Goal: Information Seeking & Learning: Learn about a topic

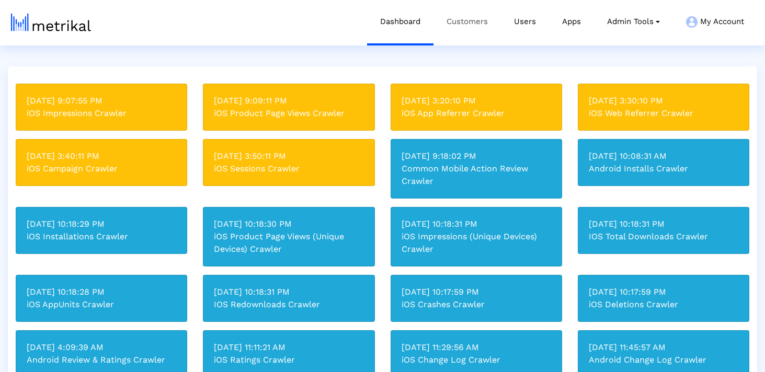
click at [458, 28] on link "Customers" at bounding box center [467, 21] width 67 height 43
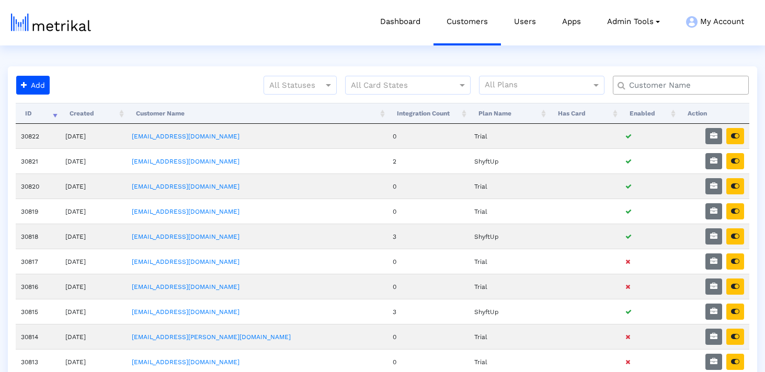
click at [698, 85] on input "text" at bounding box center [683, 85] width 123 height 11
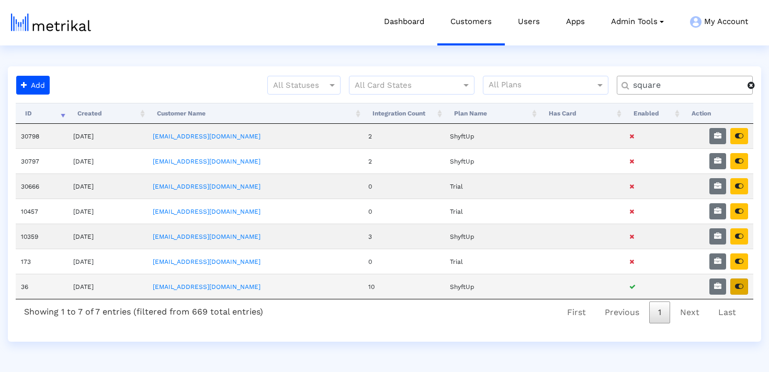
type input "square"
click at [741, 287] on icon "button" at bounding box center [739, 286] width 8 height 7
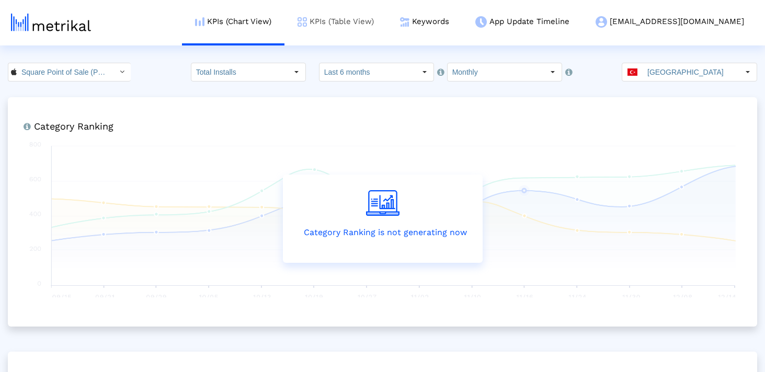
click at [387, 22] on link "KPIs (Table View)" at bounding box center [336, 21] width 103 height 43
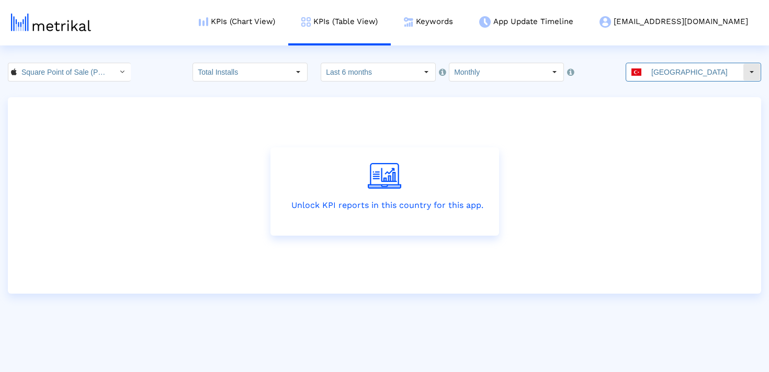
click at [674, 64] on input "[GEOGRAPHIC_DATA]" at bounding box center [695, 72] width 96 height 18
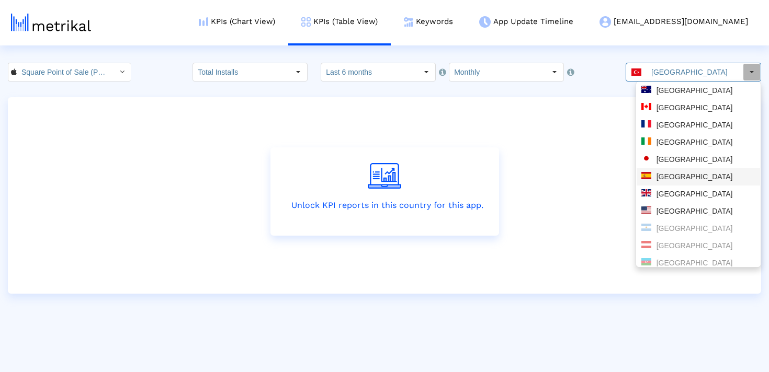
click at [679, 171] on div "[GEOGRAPHIC_DATA]" at bounding box center [698, 176] width 123 height 17
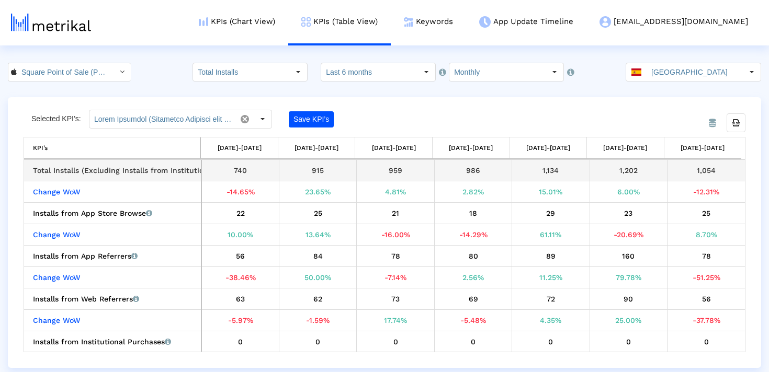
click at [693, 168] on div "1,054" at bounding box center [706, 171] width 70 height 14
copy div "1,054"
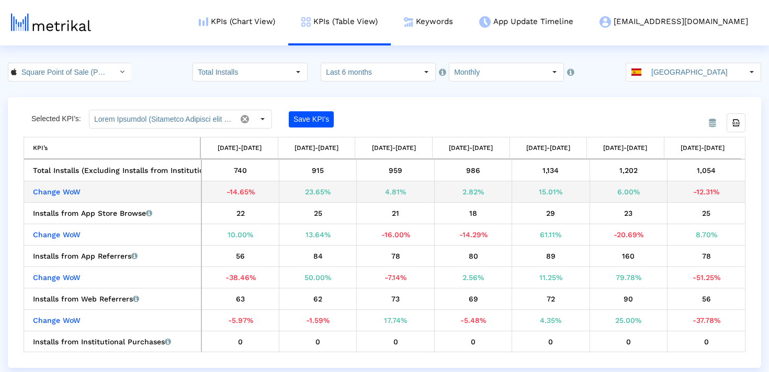
click at [702, 194] on div "-12.31%" at bounding box center [706, 192] width 70 height 14
copy div "-12.31%"
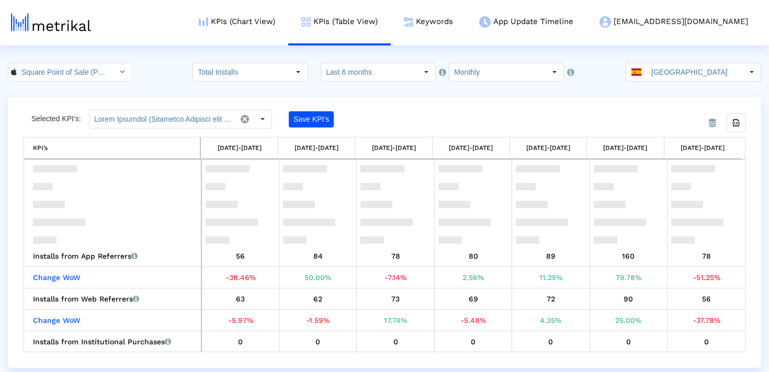
scroll to position [110, 0]
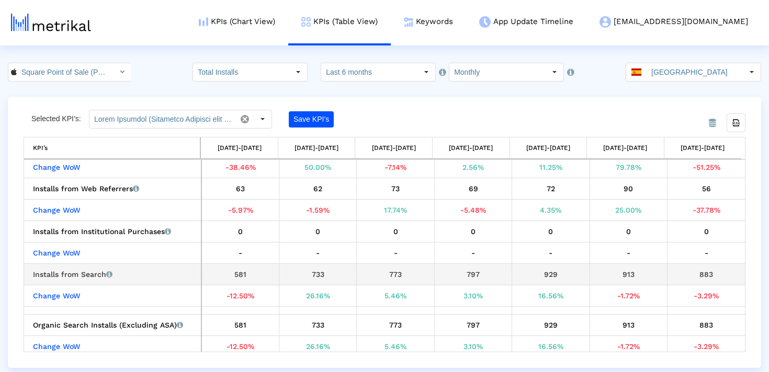
click at [701, 266] on td "883" at bounding box center [706, 274] width 77 height 21
copy div "883"
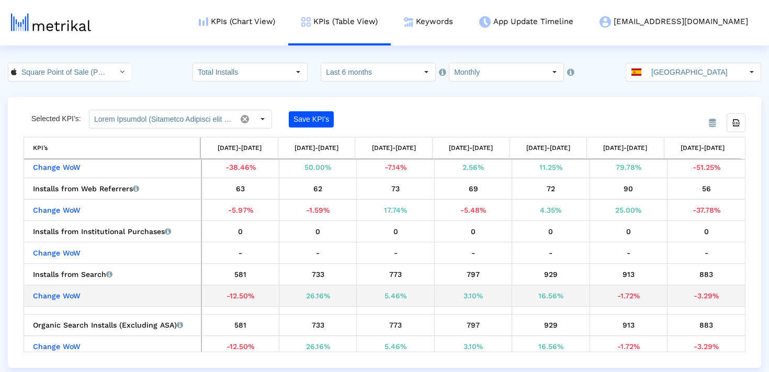
click at [707, 301] on div "-3.29%" at bounding box center [706, 296] width 70 height 14
copy div "-3.29%"
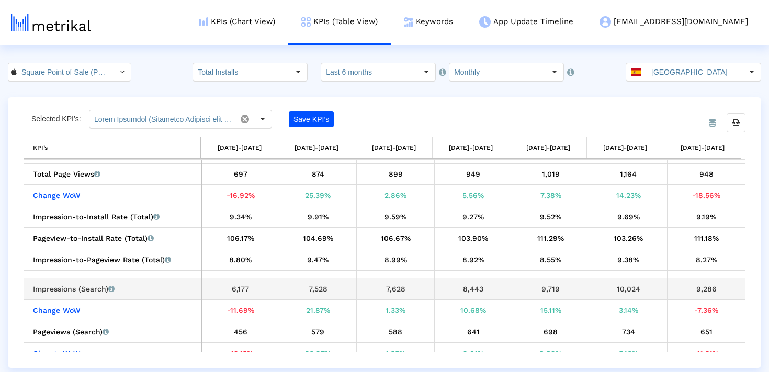
scroll to position [902, 0]
click at [691, 290] on div "9,286" at bounding box center [706, 288] width 70 height 14
copy div "9,286"
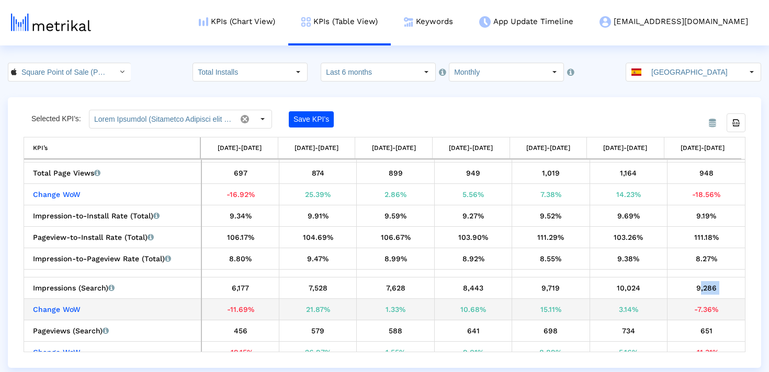
click at [702, 310] on div "-7.36%" at bounding box center [706, 310] width 70 height 14
copy div "-7.36%"
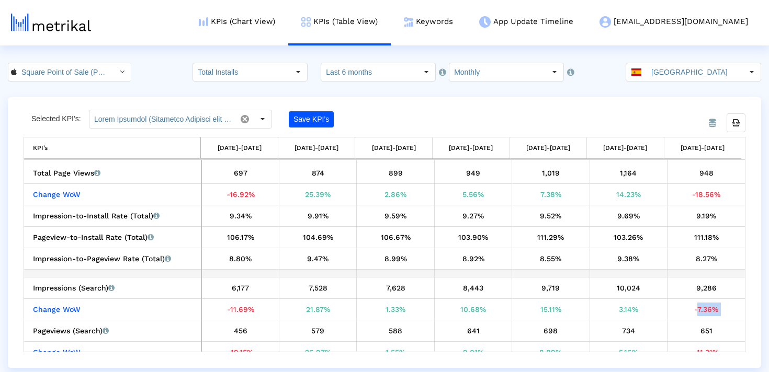
scroll to position [906, 0]
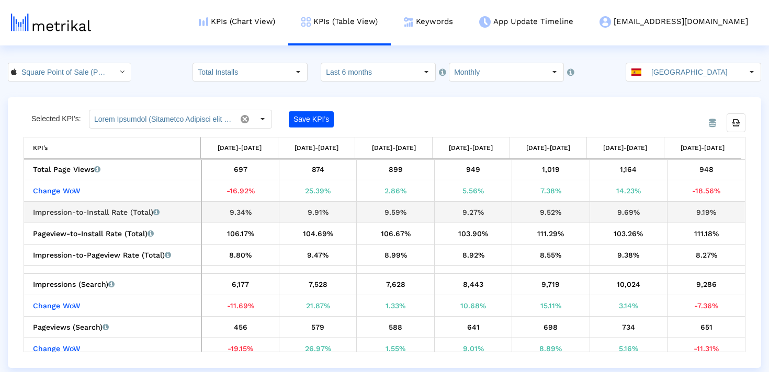
click at [708, 211] on div "9.19%" at bounding box center [706, 213] width 70 height 14
copy div "9.19%"
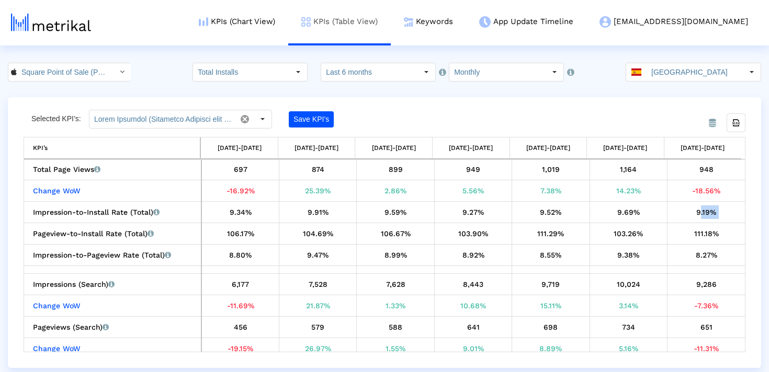
click at [391, 17] on link "KPIs (Table View)" at bounding box center [339, 21] width 103 height 43
click at [466, 17] on link "Keywords" at bounding box center [428, 21] width 75 height 43
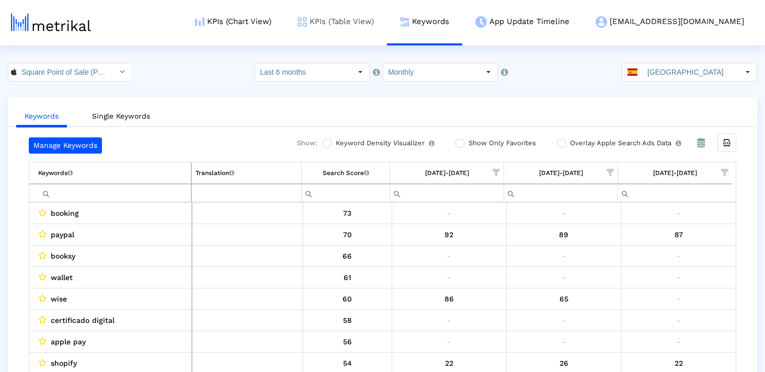
click at [387, 27] on link "KPIs (Table View)" at bounding box center [336, 21] width 103 height 43
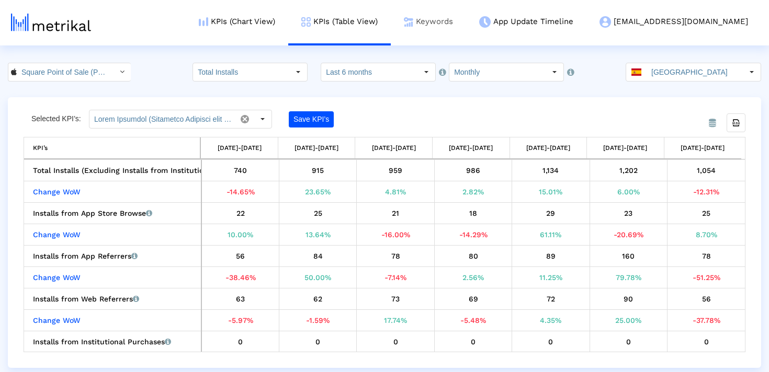
click at [466, 26] on link "Keywords" at bounding box center [428, 21] width 75 height 43
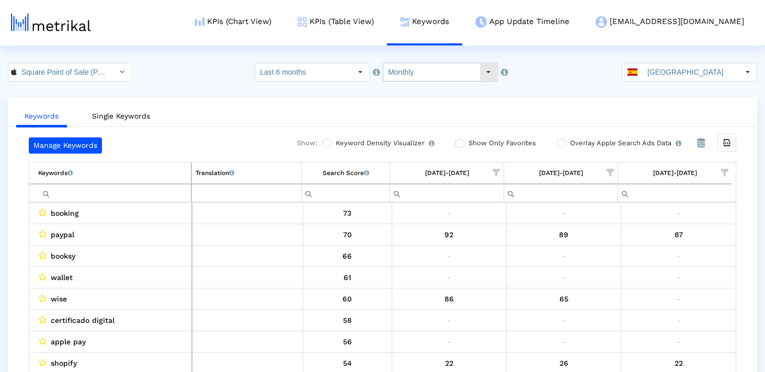
click at [434, 71] on input "Monthly" at bounding box center [431, 72] width 96 height 18
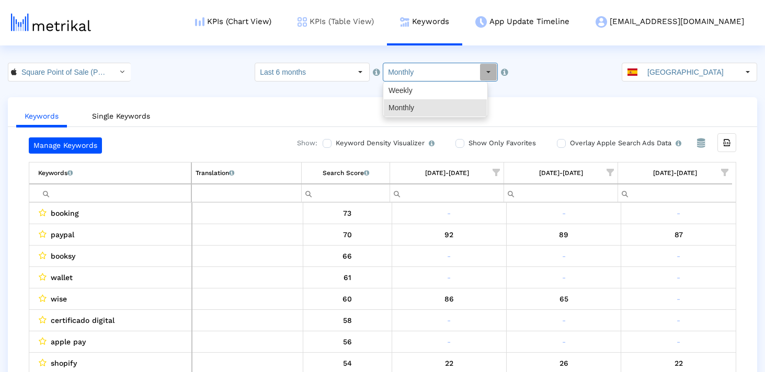
click at [307, 19] on img at bounding box center [302, 21] width 9 height 9
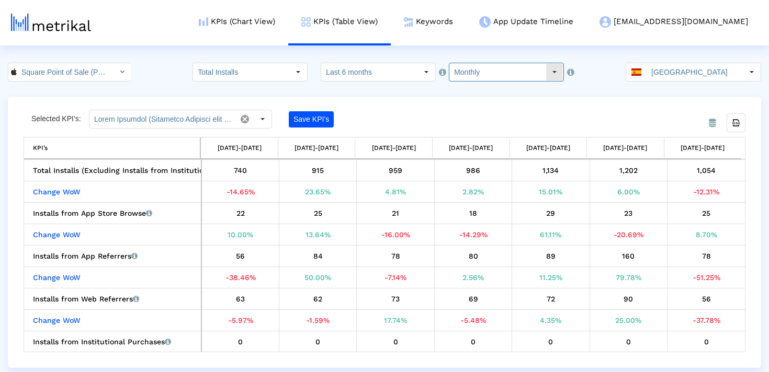
click at [464, 72] on input "Monthly" at bounding box center [497, 72] width 96 height 18
click at [385, 75] on input "Last 6 months" at bounding box center [369, 72] width 96 height 18
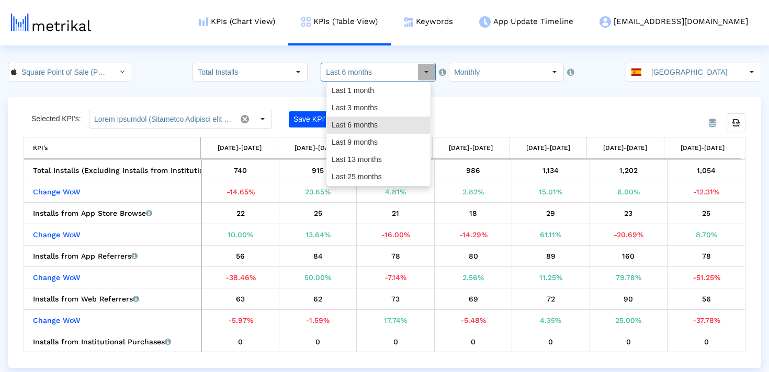
click at [589, 106] on div "From Database Selected KPI’s: Save KPI’s Export all data KPI’s [DATE]-[DATE] [D…" at bounding box center [384, 232] width 753 height 271
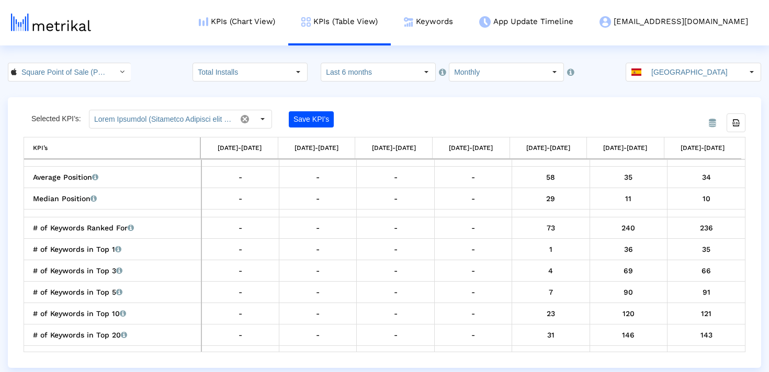
scroll to position [1267, 0]
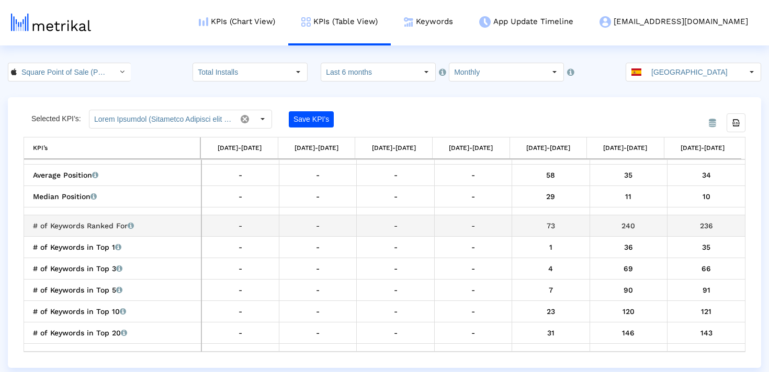
click at [629, 223] on div "240" at bounding box center [629, 226] width 70 height 14
copy div "240"
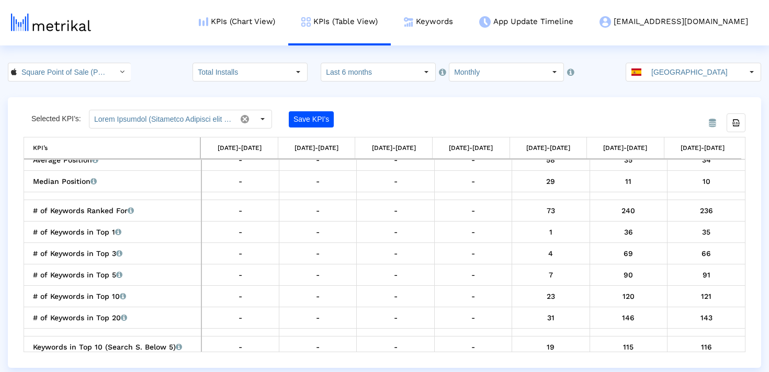
click at [473, 71] on input "Monthly" at bounding box center [497, 72] width 96 height 18
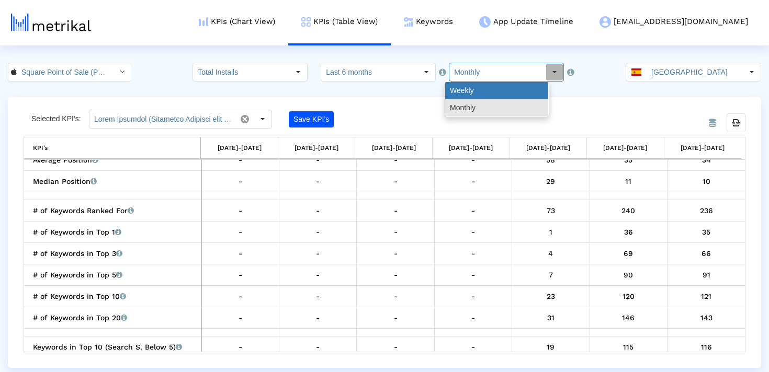
click at [467, 87] on div "Weekly" at bounding box center [496, 90] width 103 height 17
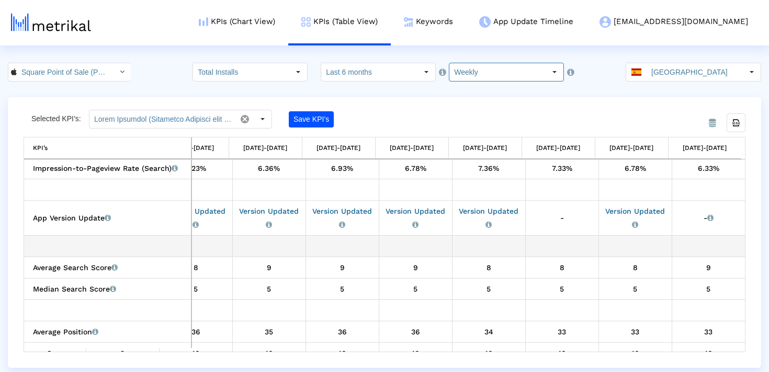
scroll to position [1290, 0]
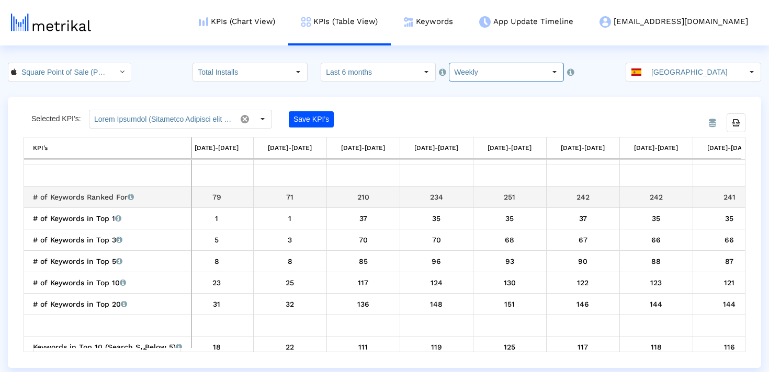
click at [363, 198] on div "210" at bounding box center [363, 197] width 65 height 14
copy div "210"
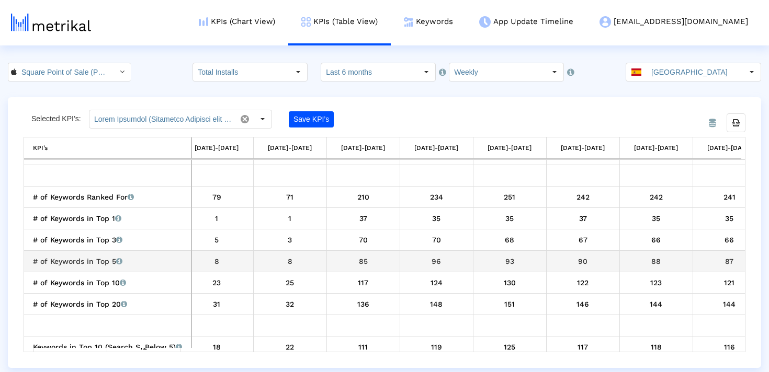
click at [366, 261] on div "85" at bounding box center [363, 262] width 65 height 14
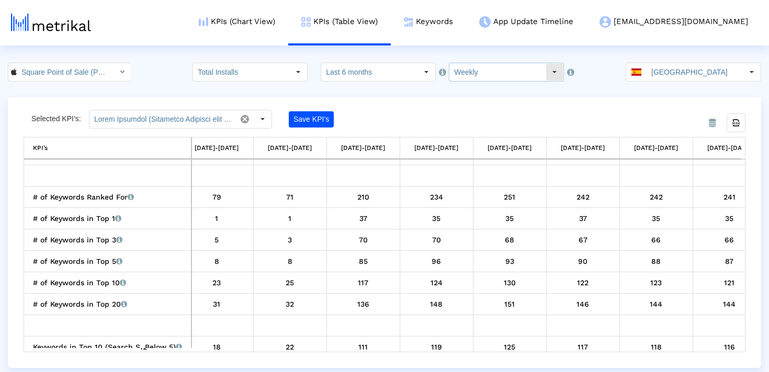
click at [479, 72] on input "Weekly" at bounding box center [497, 72] width 96 height 18
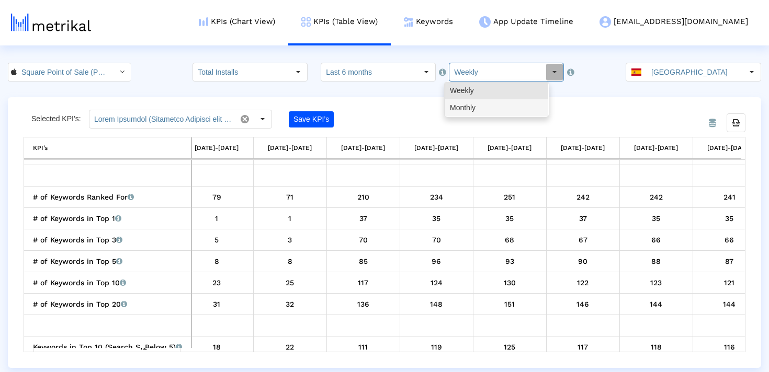
click at [478, 107] on div "Monthly" at bounding box center [496, 107] width 103 height 17
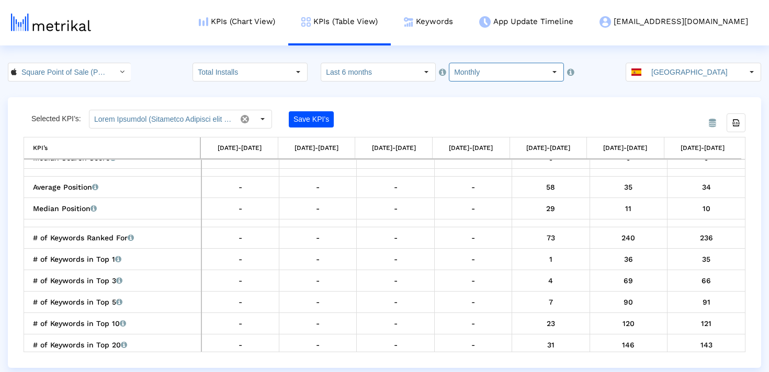
scroll to position [1250, 0]
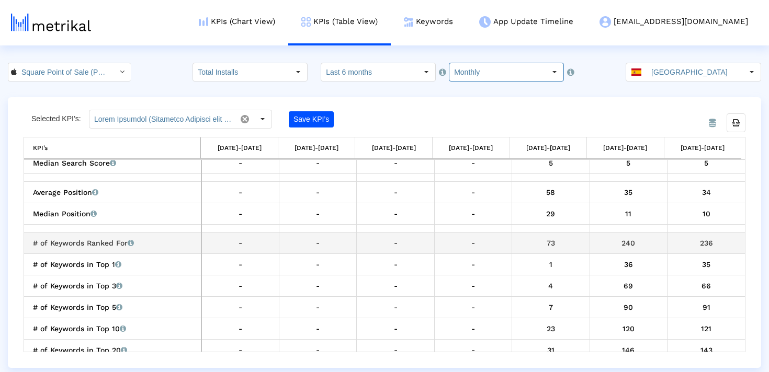
click at [709, 245] on div "236" at bounding box center [706, 243] width 70 height 14
copy div "236"
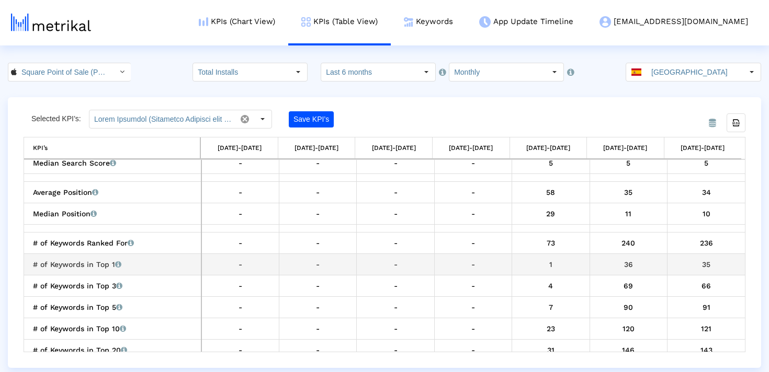
click at [696, 266] on div "35" at bounding box center [706, 265] width 70 height 14
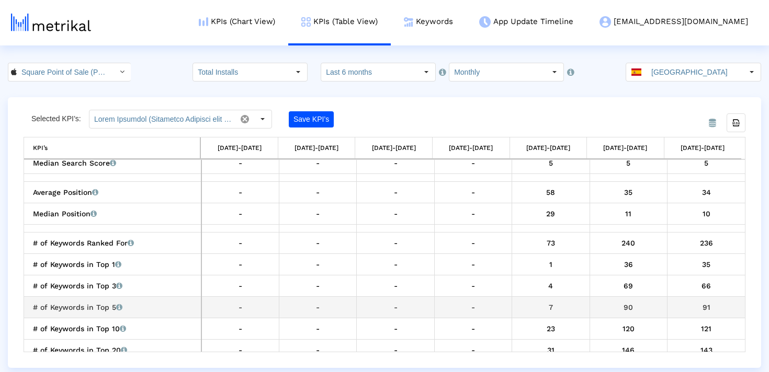
click at [702, 288] on div "66" at bounding box center [706, 286] width 70 height 14
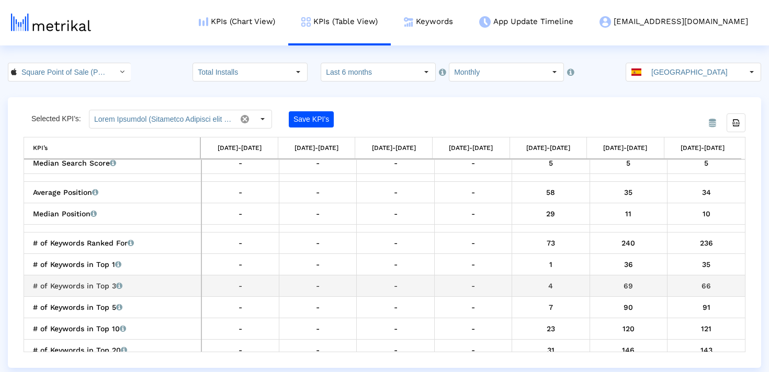
click at [702, 288] on div "66" at bounding box center [706, 286] width 70 height 14
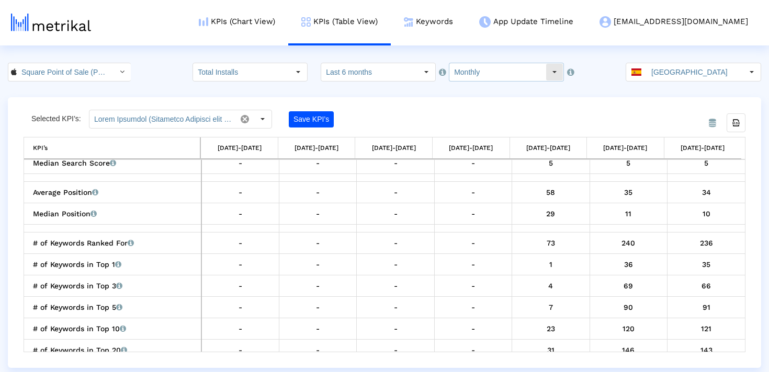
click at [473, 66] on input "Monthly" at bounding box center [497, 72] width 96 height 18
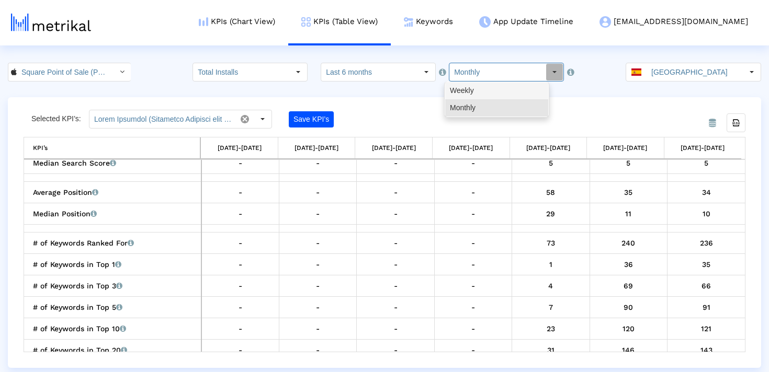
click at [471, 93] on div "Weekly" at bounding box center [496, 90] width 103 height 17
type input "Weekly"
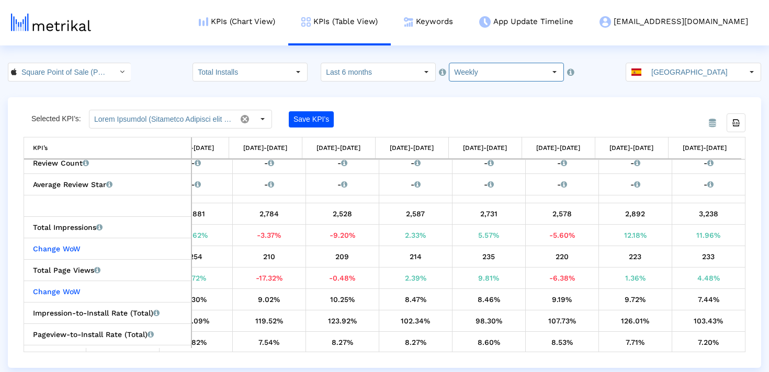
scroll to position [833, 0]
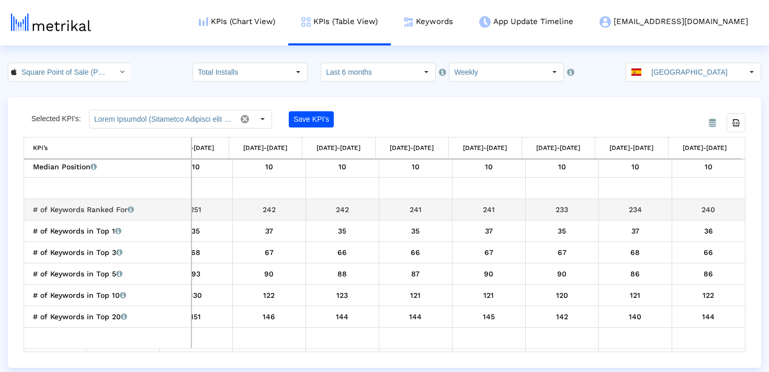
click at [636, 212] on div "234" at bounding box center [635, 210] width 65 height 14
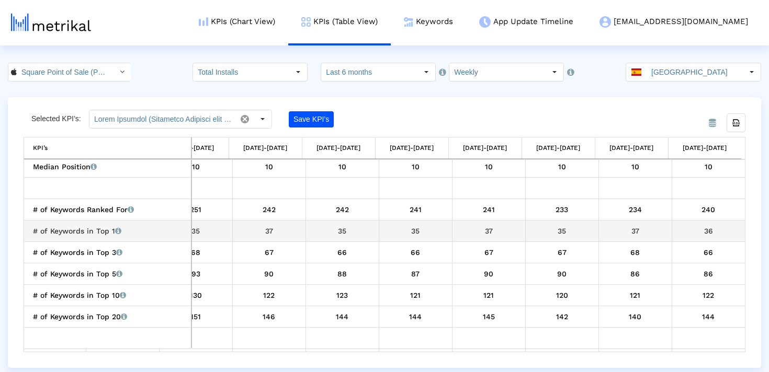
click at [630, 228] on div "37" at bounding box center [635, 231] width 65 height 14
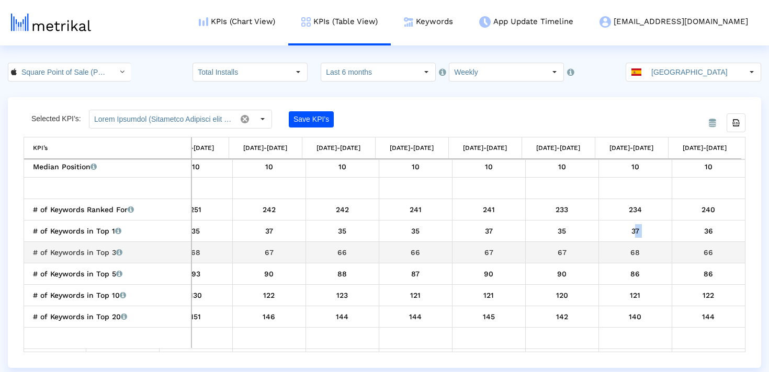
click at [620, 255] on div "68" at bounding box center [635, 253] width 65 height 14
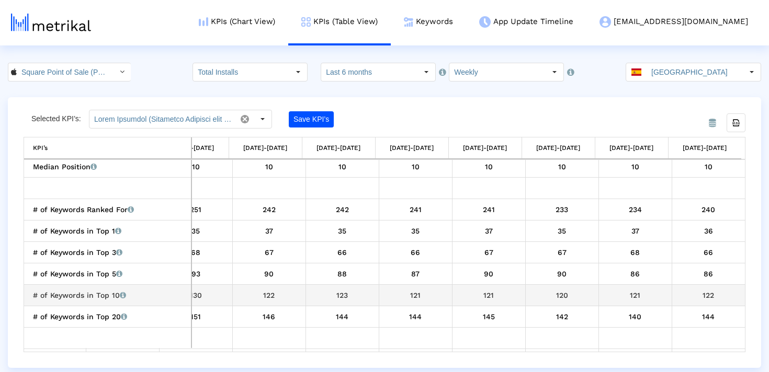
click at [635, 277] on div "86" at bounding box center [635, 274] width 65 height 14
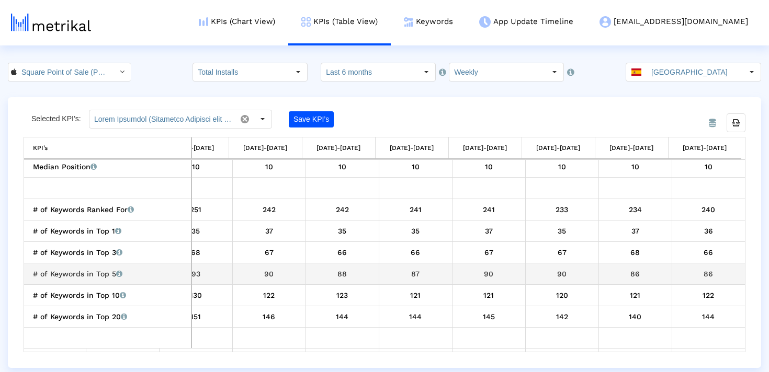
click at [635, 277] on div "86" at bounding box center [635, 274] width 65 height 14
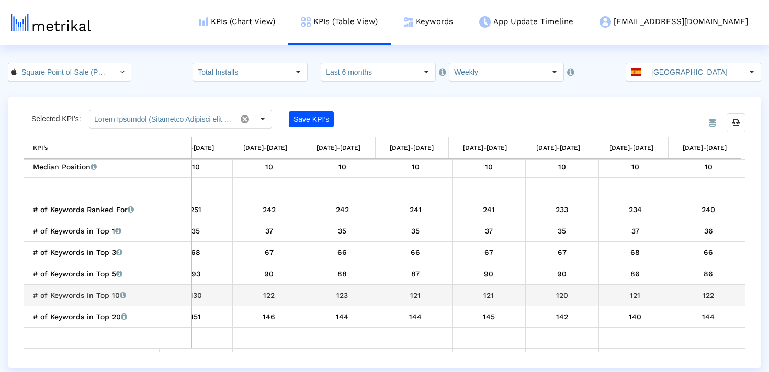
click at [629, 286] on td "121" at bounding box center [634, 295] width 73 height 21
click at [738, 117] on div "Export all data" at bounding box center [736, 123] width 18 height 18
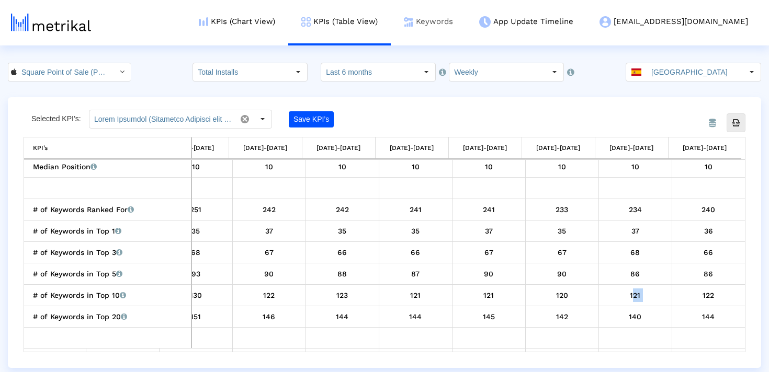
click at [466, 21] on link "Keywords" at bounding box center [428, 21] width 75 height 43
click at [466, 20] on link "Keywords" at bounding box center [428, 21] width 75 height 43
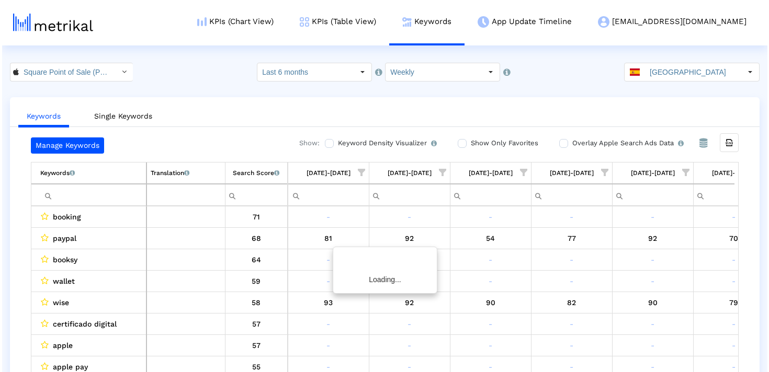
scroll to position [0, 526]
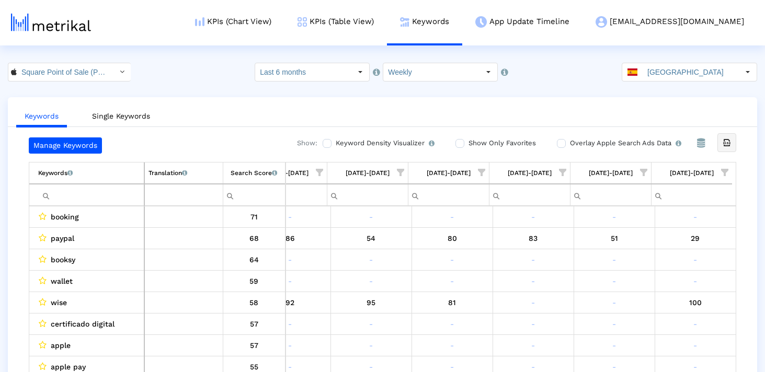
click at [725, 140] on icon "Export all data" at bounding box center [726, 142] width 9 height 9
click at [78, 77] on input "Square Point of Sale (POS) < 335393788 >" at bounding box center [64, 72] width 94 height 18
click at [367, 21] on link "KPIs (Table View)" at bounding box center [336, 21] width 103 height 43
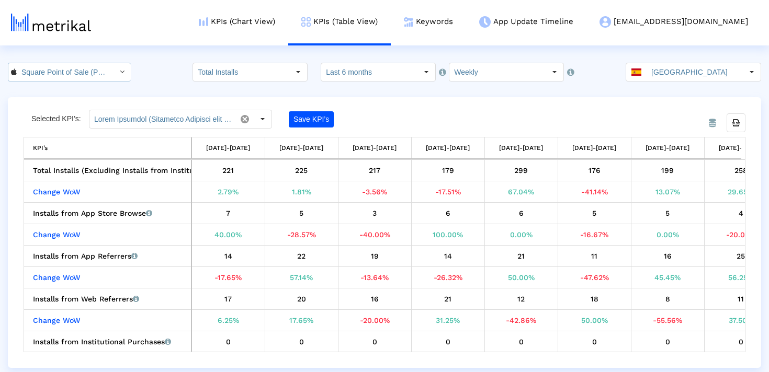
click at [70, 70] on input "Square Point of Sale (POS) < 335393788 >" at bounding box center [64, 72] width 94 height 18
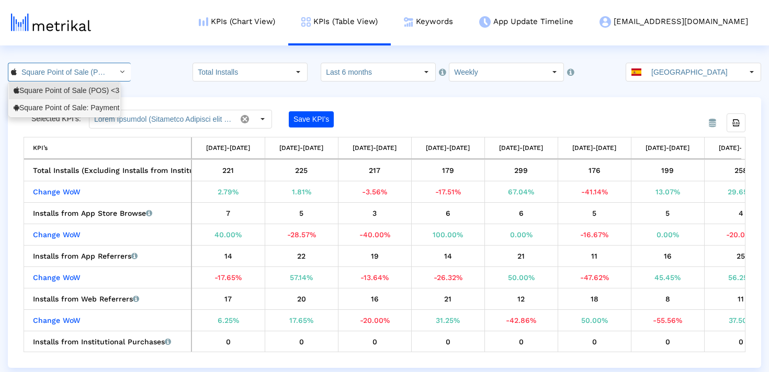
click at [70, 103] on div "Square Point of Sale: Payment <com.squareup>" at bounding box center [64, 108] width 101 height 10
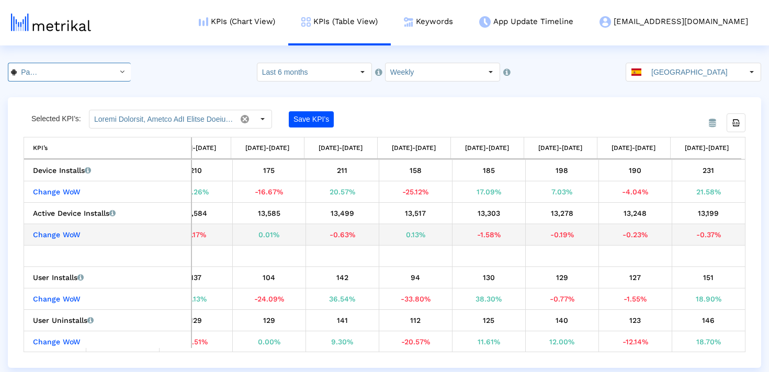
scroll to position [0, 1281]
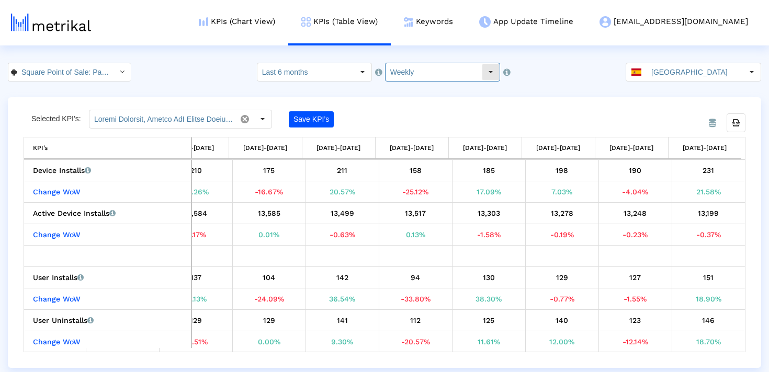
click at [427, 69] on input "Weekly" at bounding box center [434, 72] width 96 height 18
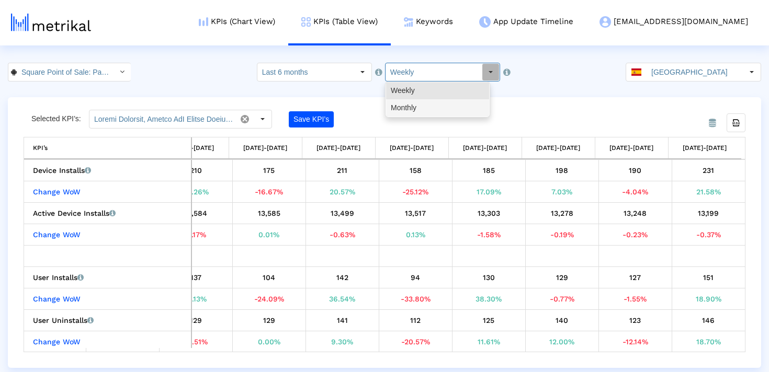
click at [425, 109] on div "Monthly" at bounding box center [437, 107] width 103 height 17
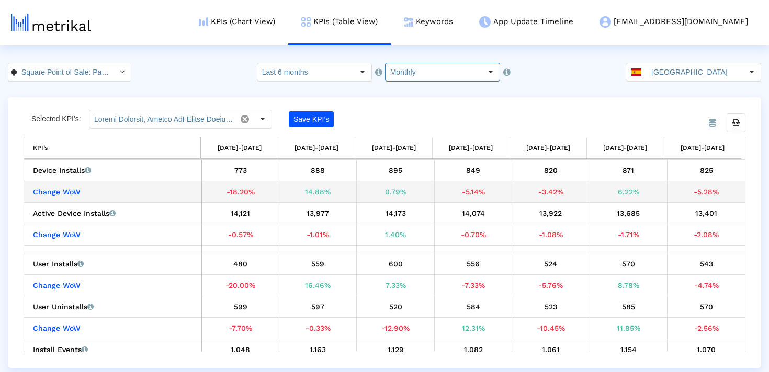
click at [624, 168] on div "871" at bounding box center [629, 171] width 70 height 14
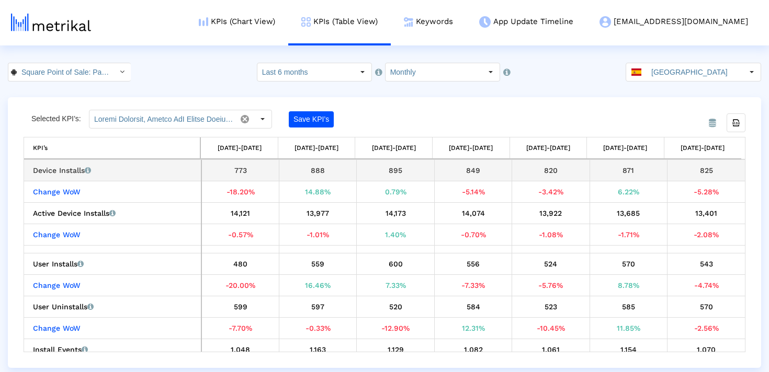
click at [624, 168] on div "871" at bounding box center [629, 171] width 70 height 14
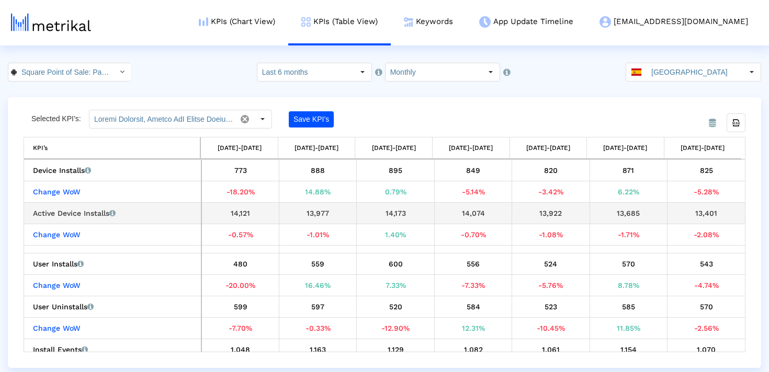
click at [701, 168] on div "825" at bounding box center [706, 171] width 70 height 14
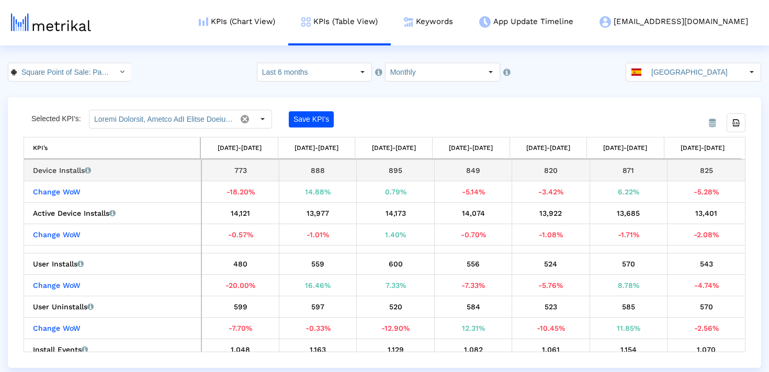
click at [701, 168] on div "825" at bounding box center [706, 171] width 70 height 14
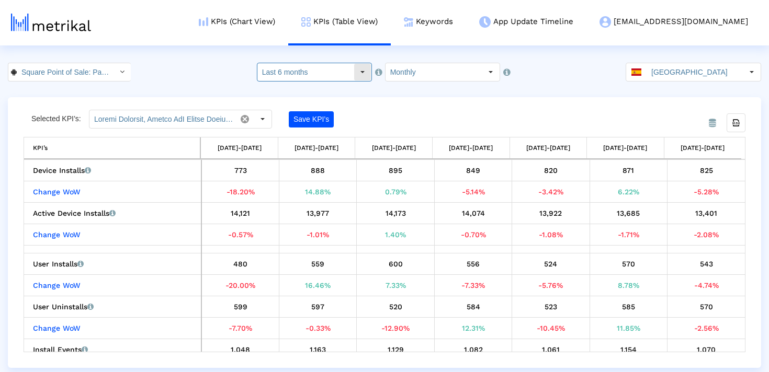
click at [320, 77] on input "Last 6 months" at bounding box center [305, 72] width 96 height 18
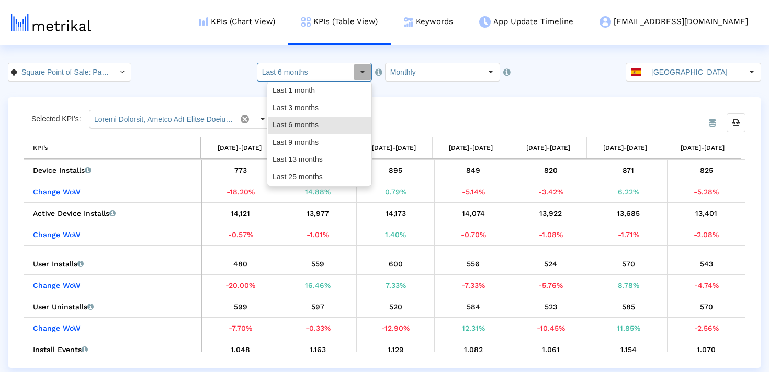
click at [432, 123] on div "Selected KPI’s: Save KPI’s" at bounding box center [294, 119] width 541 height 19
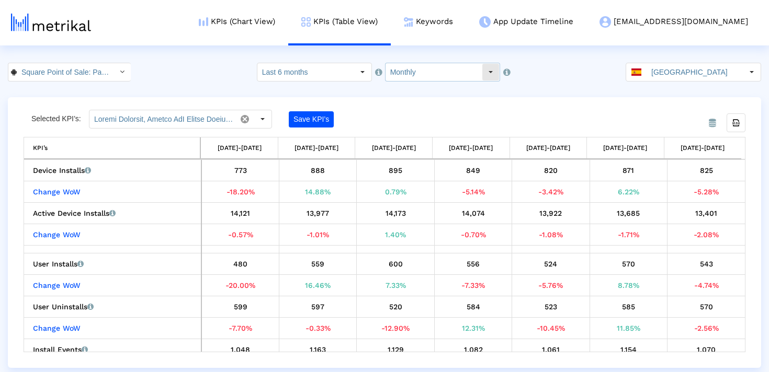
click at [420, 67] on input "Monthly" at bounding box center [434, 72] width 96 height 18
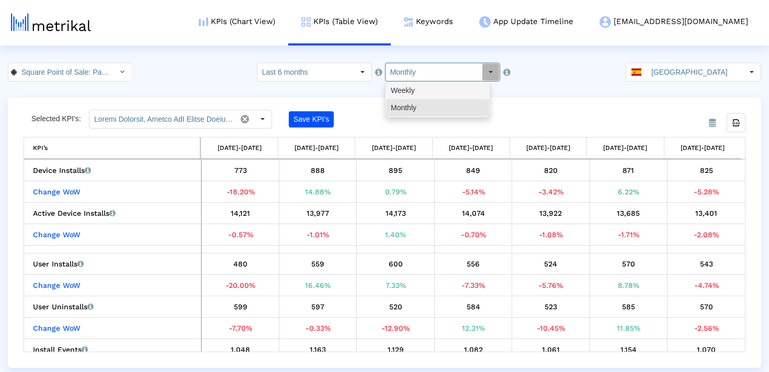
click at [423, 87] on div "Weekly" at bounding box center [437, 90] width 103 height 17
type input "Weekly"
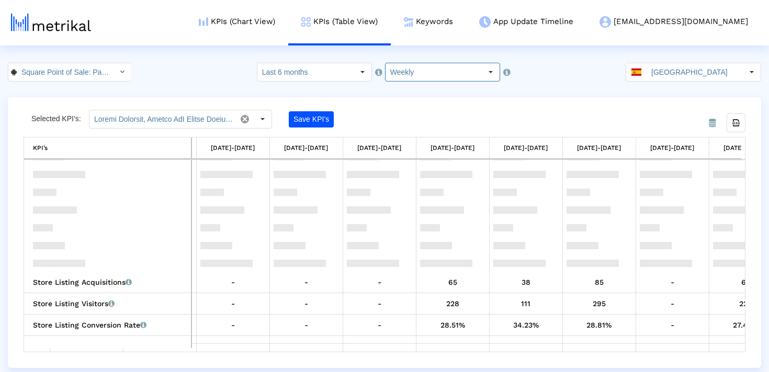
scroll to position [363, 0]
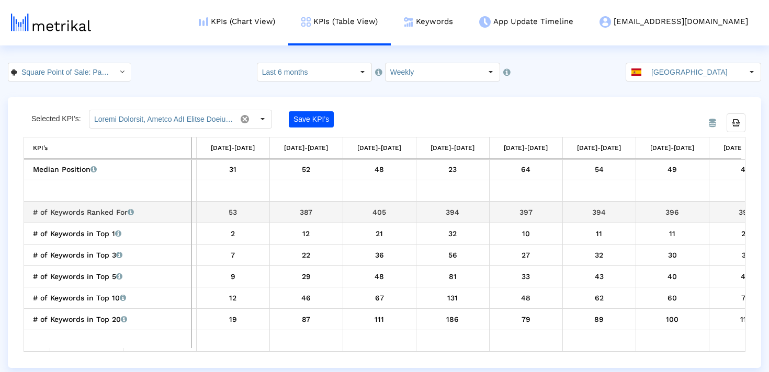
click at [305, 213] on div "387" at bounding box center [306, 213] width 65 height 14
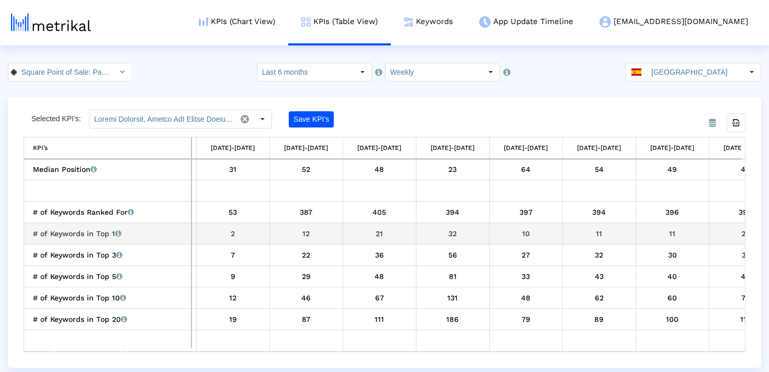
click at [309, 239] on div "12" at bounding box center [306, 234] width 65 height 14
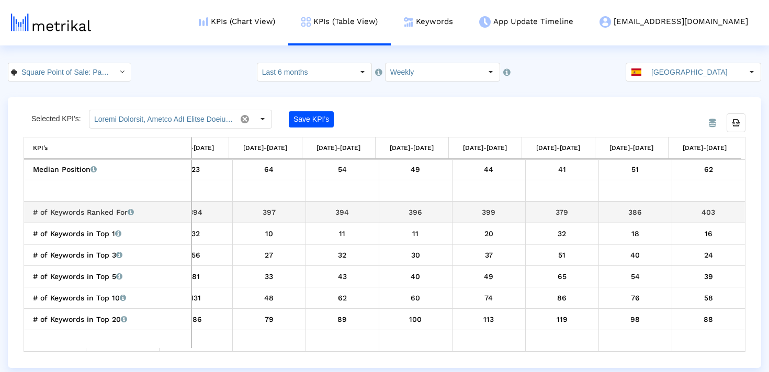
click at [637, 210] on div "386" at bounding box center [635, 213] width 65 height 14
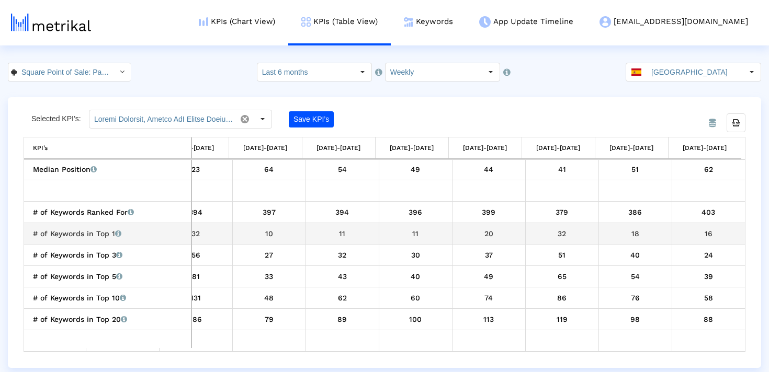
click at [633, 232] on div "18" at bounding box center [635, 234] width 65 height 14
click at [466, 26] on link "Keywords" at bounding box center [428, 21] width 75 height 43
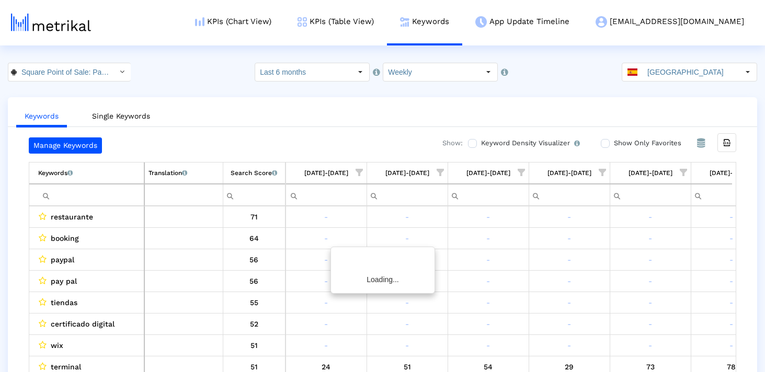
scroll to position [0, 526]
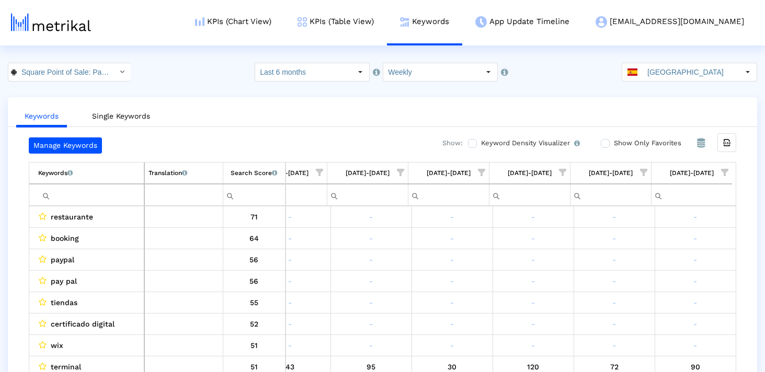
click at [729, 146] on icon "Export all data" at bounding box center [726, 142] width 9 height 9
